Goal: Transaction & Acquisition: Purchase product/service

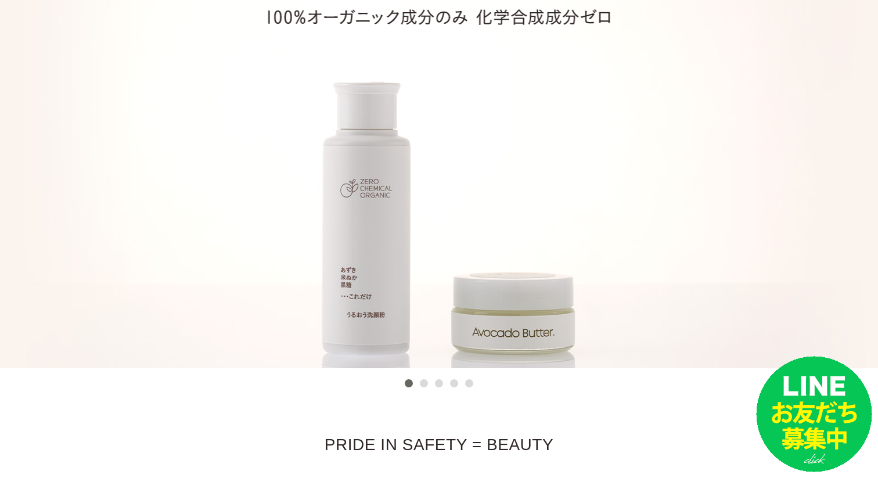
scroll to position [109, 0]
click at [416, 385] on ul "1 2 3 4 5" at bounding box center [439, 378] width 76 height 21
click at [422, 385] on button "2" at bounding box center [424, 382] width 8 height 8
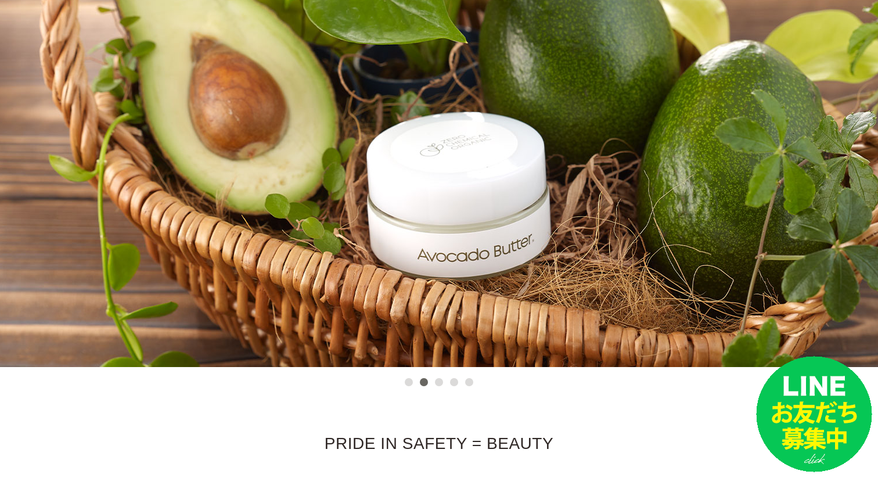
click at [439, 383] on button "3" at bounding box center [439, 382] width 8 height 8
click at [448, 383] on ul "1 2 3 4 5" at bounding box center [439, 378] width 76 height 21
click at [437, 383] on button "3" at bounding box center [439, 382] width 8 height 8
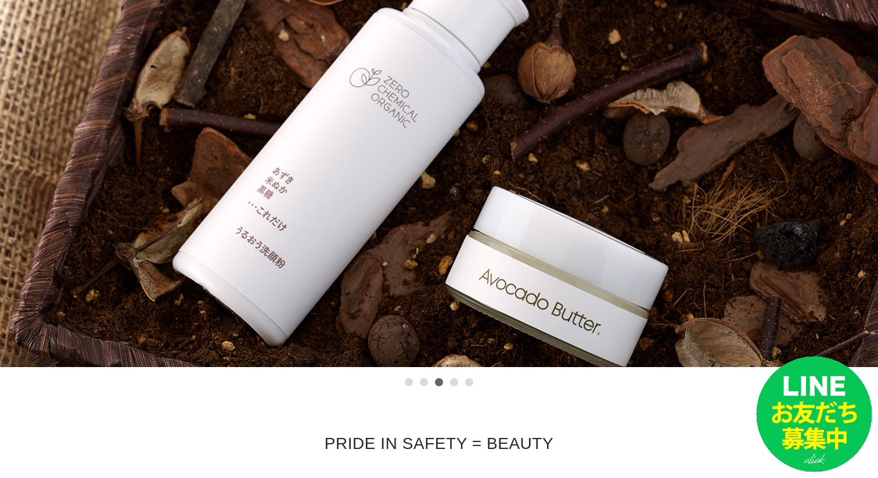
click at [452, 380] on button "4" at bounding box center [454, 382] width 8 height 8
click at [457, 380] on button "4" at bounding box center [454, 382] width 8 height 8
click at [457, 383] on button "4" at bounding box center [454, 382] width 8 height 8
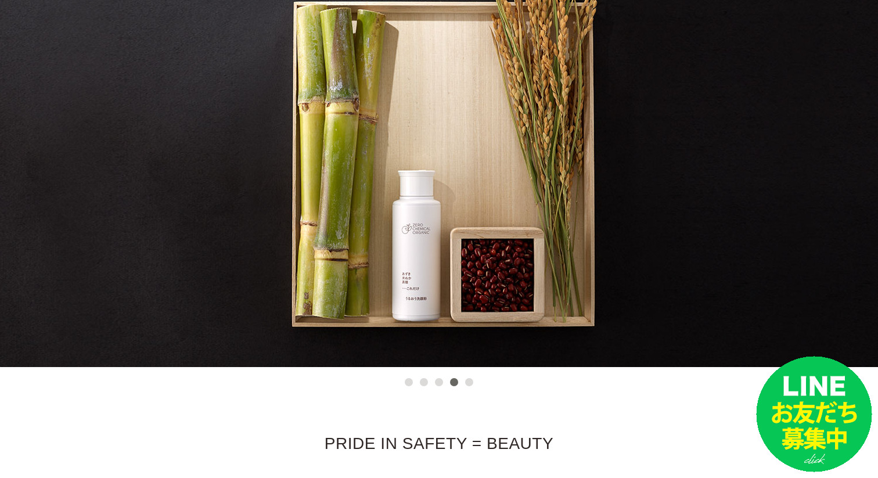
click at [470, 383] on button "5" at bounding box center [469, 382] width 8 height 8
click at [469, 381] on button "5" at bounding box center [469, 382] width 8 height 8
click at [471, 384] on button "5" at bounding box center [469, 382] width 8 height 8
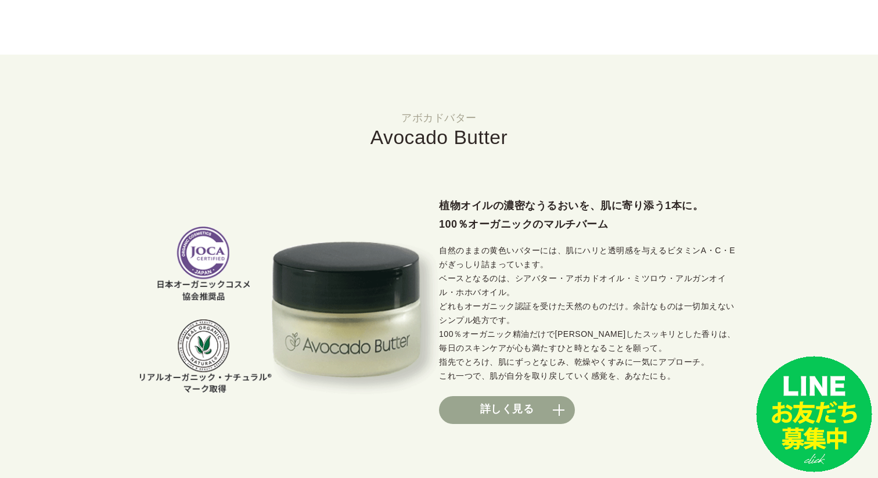
scroll to position [917, 0]
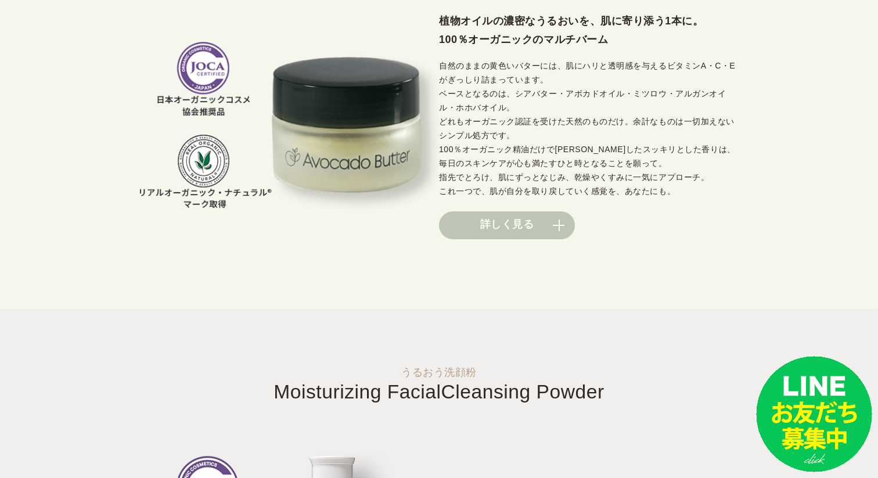
click at [506, 227] on link "詳しく見る" at bounding box center [507, 225] width 136 height 28
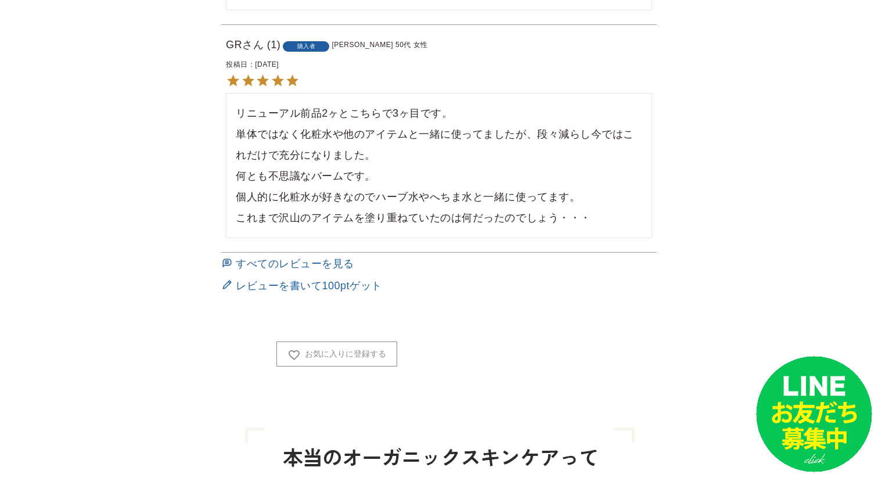
scroll to position [1188, 0]
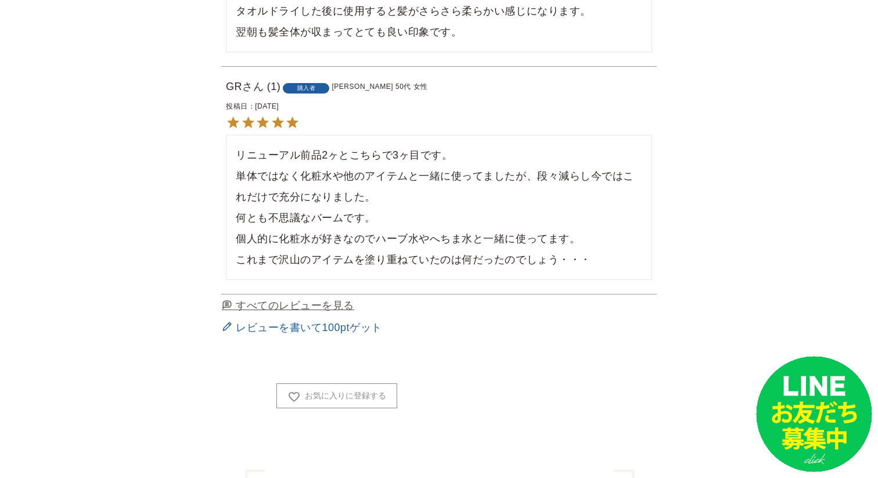
click at [310, 294] on link "すべてのレビューを見る" at bounding box center [288, 305] width 134 height 22
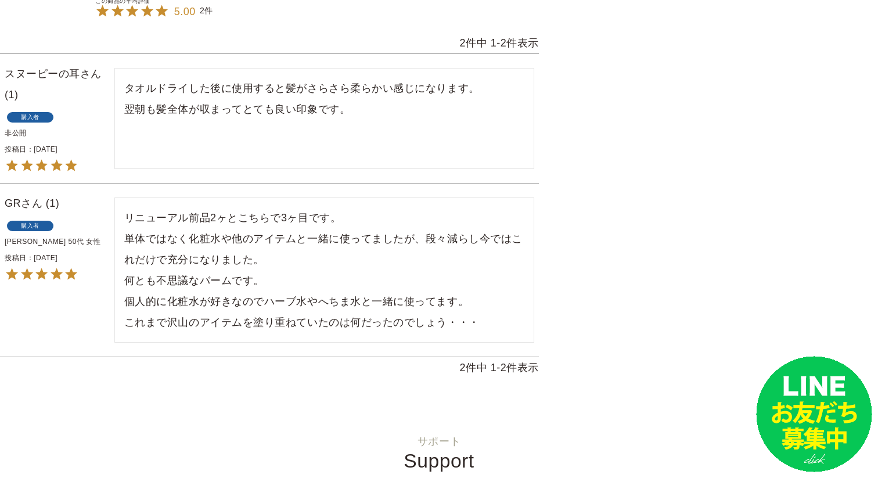
scroll to position [553, 0]
